Goal: Information Seeking & Learning: Understand process/instructions

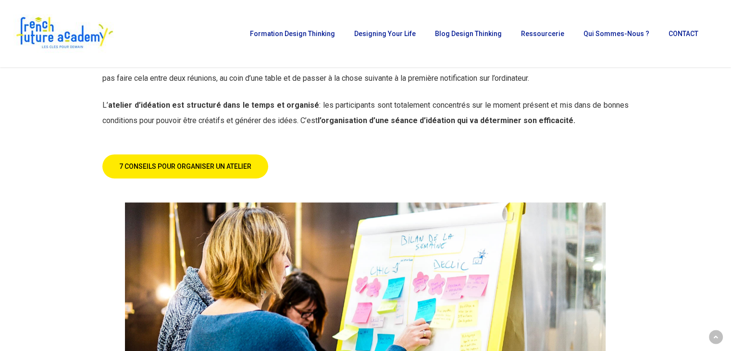
scroll to position [625, 0]
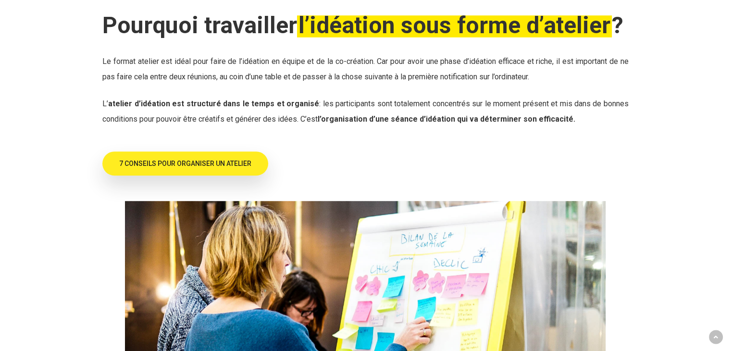
click at [225, 168] on span "7 CONSEILS POUR ORGANISER UN ATELIER" at bounding box center [185, 164] width 132 height 10
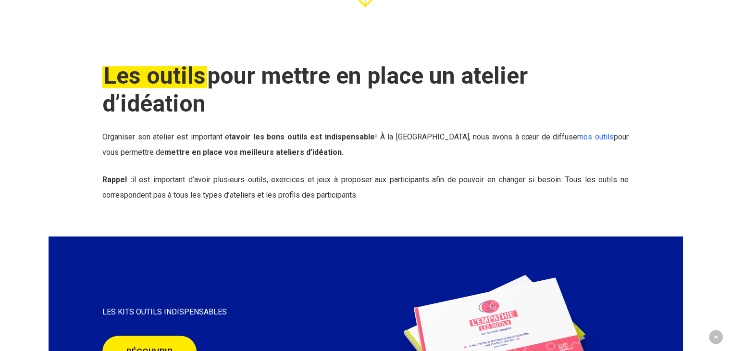
scroll to position [1682, 0]
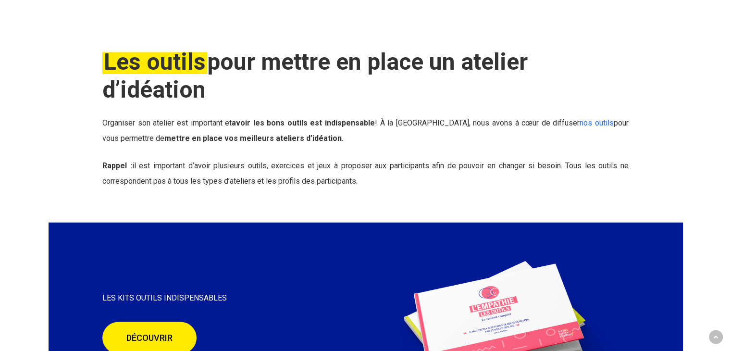
drag, startPoint x: 143, startPoint y: 121, endPoint x: 219, endPoint y: 157, distance: 84.0
click at [219, 104] on h2 "Les outils pour mettre en place un atelier d’idéation" at bounding box center [365, 76] width 526 height 56
drag, startPoint x: 222, startPoint y: 157, endPoint x: 92, endPoint y: 116, distance: 135.4
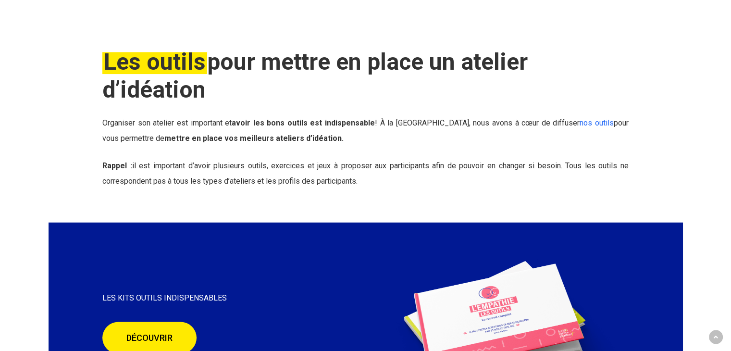
drag, startPoint x: 79, startPoint y: 111, endPoint x: 224, endPoint y: 152, distance: 151.0
click at [241, 104] on h2 "Les outils pour mettre en place un atelier d’idéation" at bounding box center [365, 76] width 526 height 56
drag, startPoint x: 241, startPoint y: 166, endPoint x: 87, endPoint y: 117, distance: 161.5
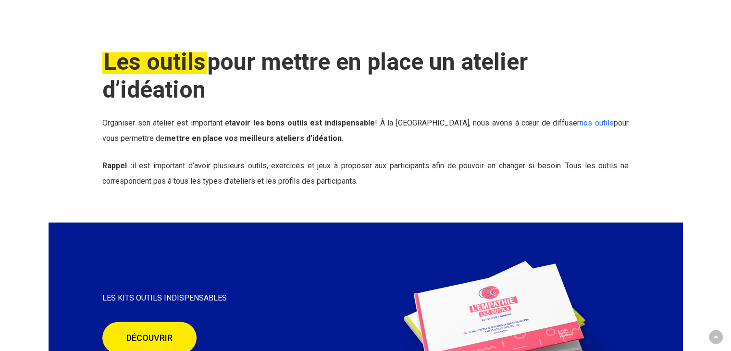
drag, startPoint x: 89, startPoint y: 120, endPoint x: 216, endPoint y: 151, distance: 130.7
click at [216, 104] on h2 "Les outils pour mettre en place un atelier d’idéation" at bounding box center [365, 76] width 526 height 56
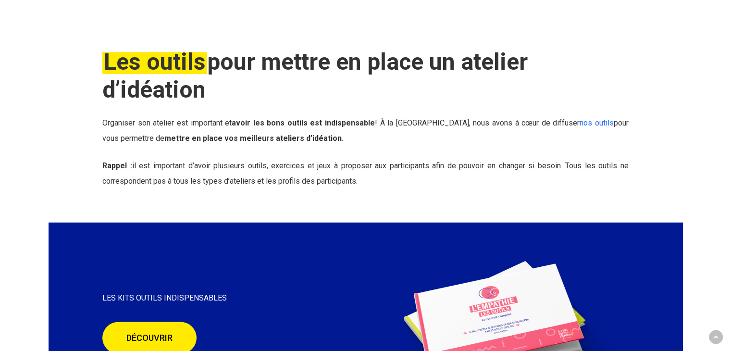
drag, startPoint x: 244, startPoint y: 159, endPoint x: 56, endPoint y: 114, distance: 193.7
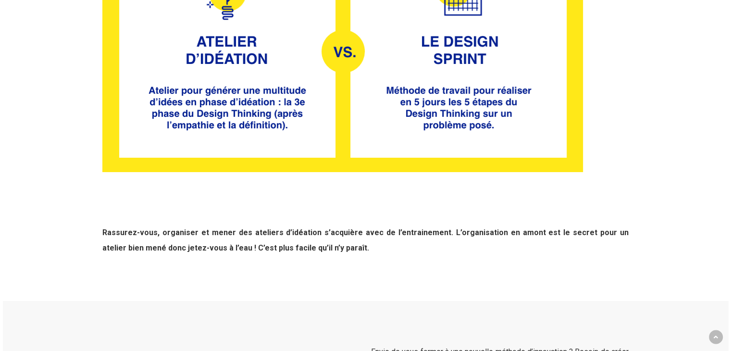
scroll to position [3507, 0]
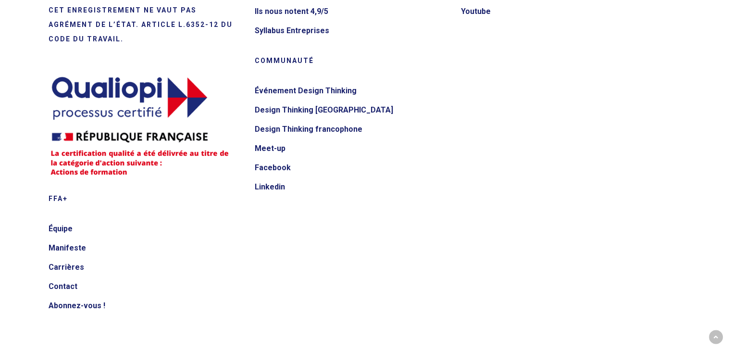
scroll to position [3771, 0]
